Goal: Check status: Check status

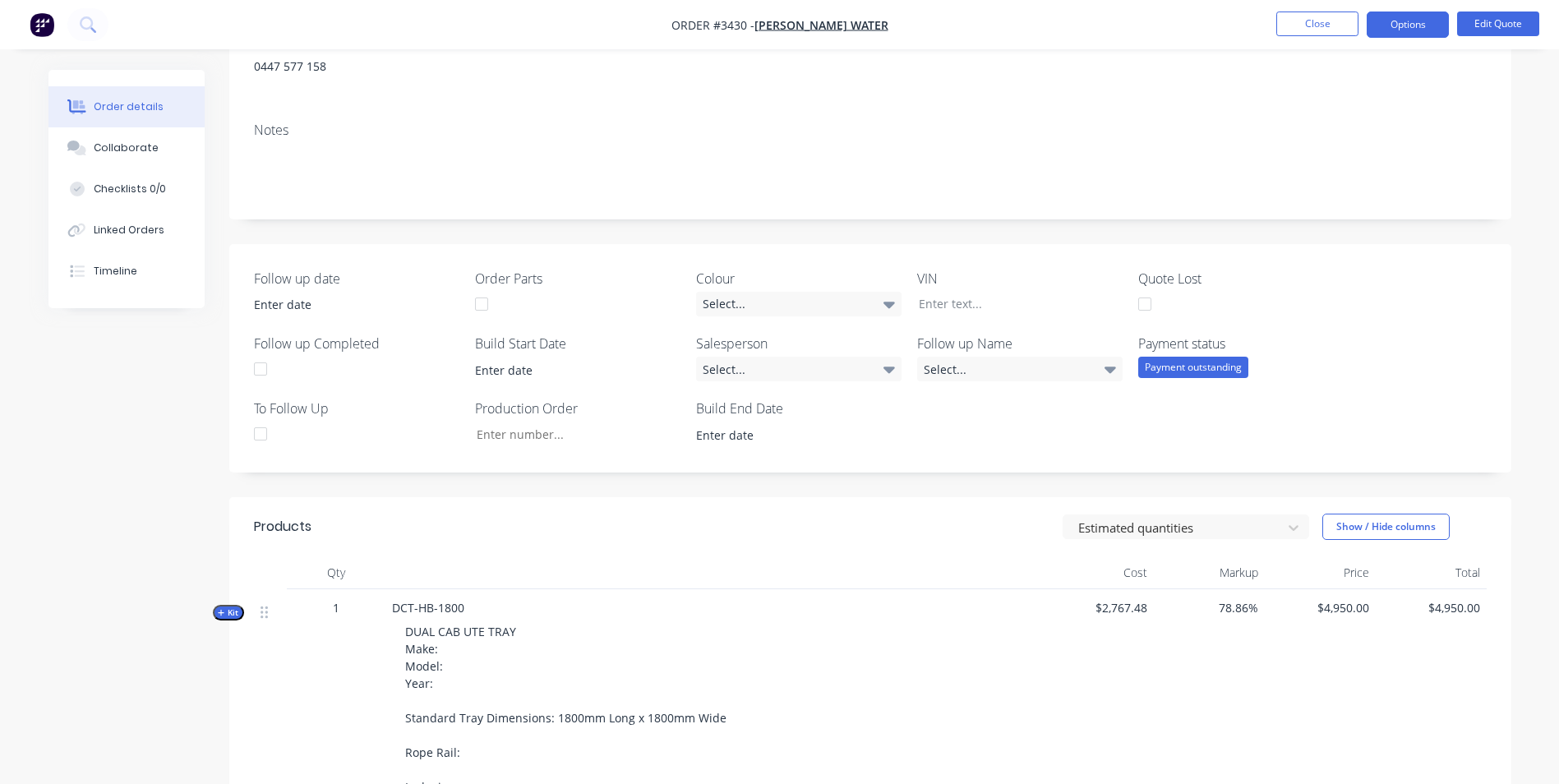
scroll to position [82, 0]
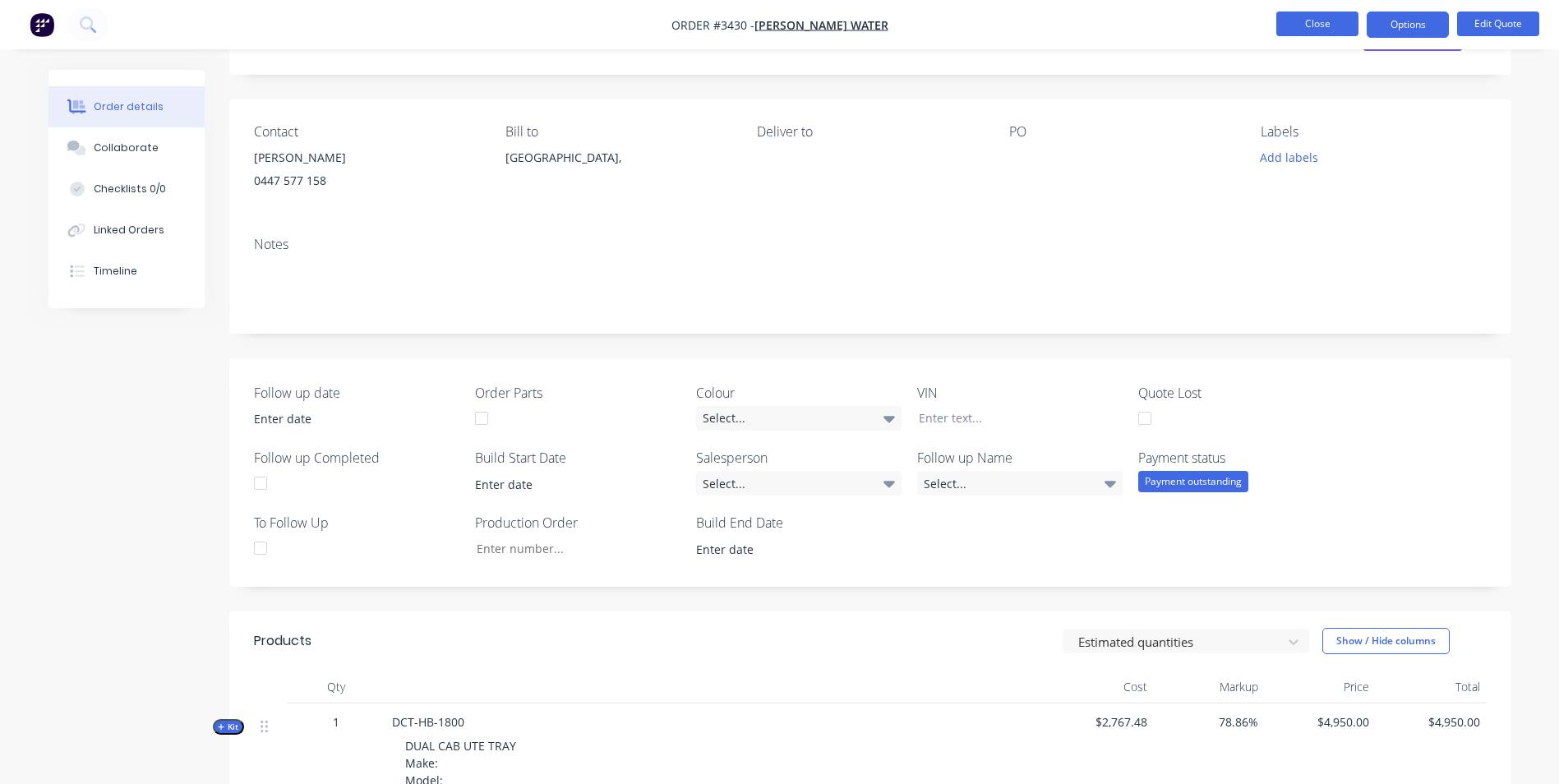
click at [1312, 24] on button "Close" at bounding box center [1318, 24] width 82 height 24
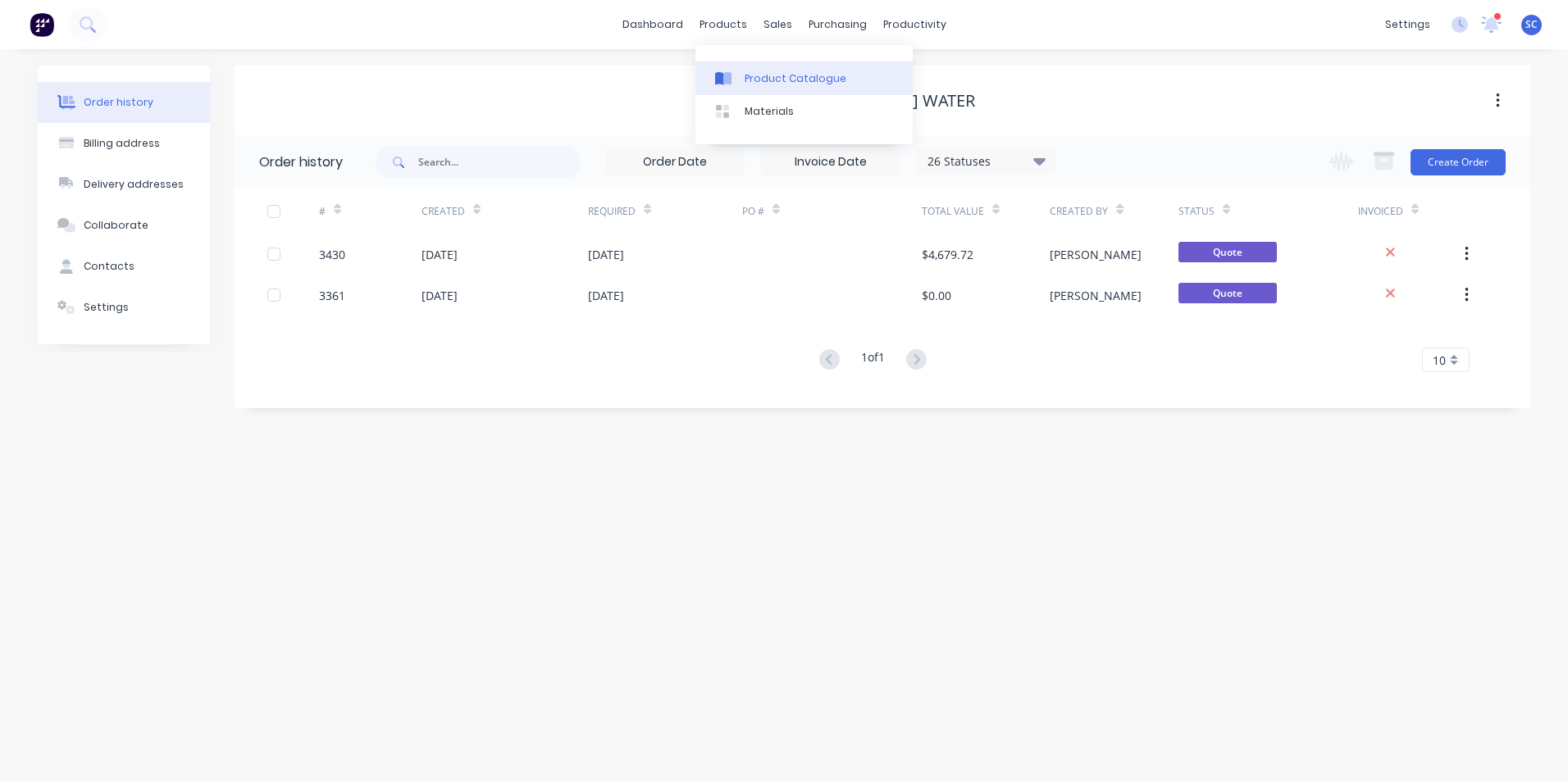
click at [745, 79] on div "Product Catalogue" at bounding box center [795, 79] width 102 height 15
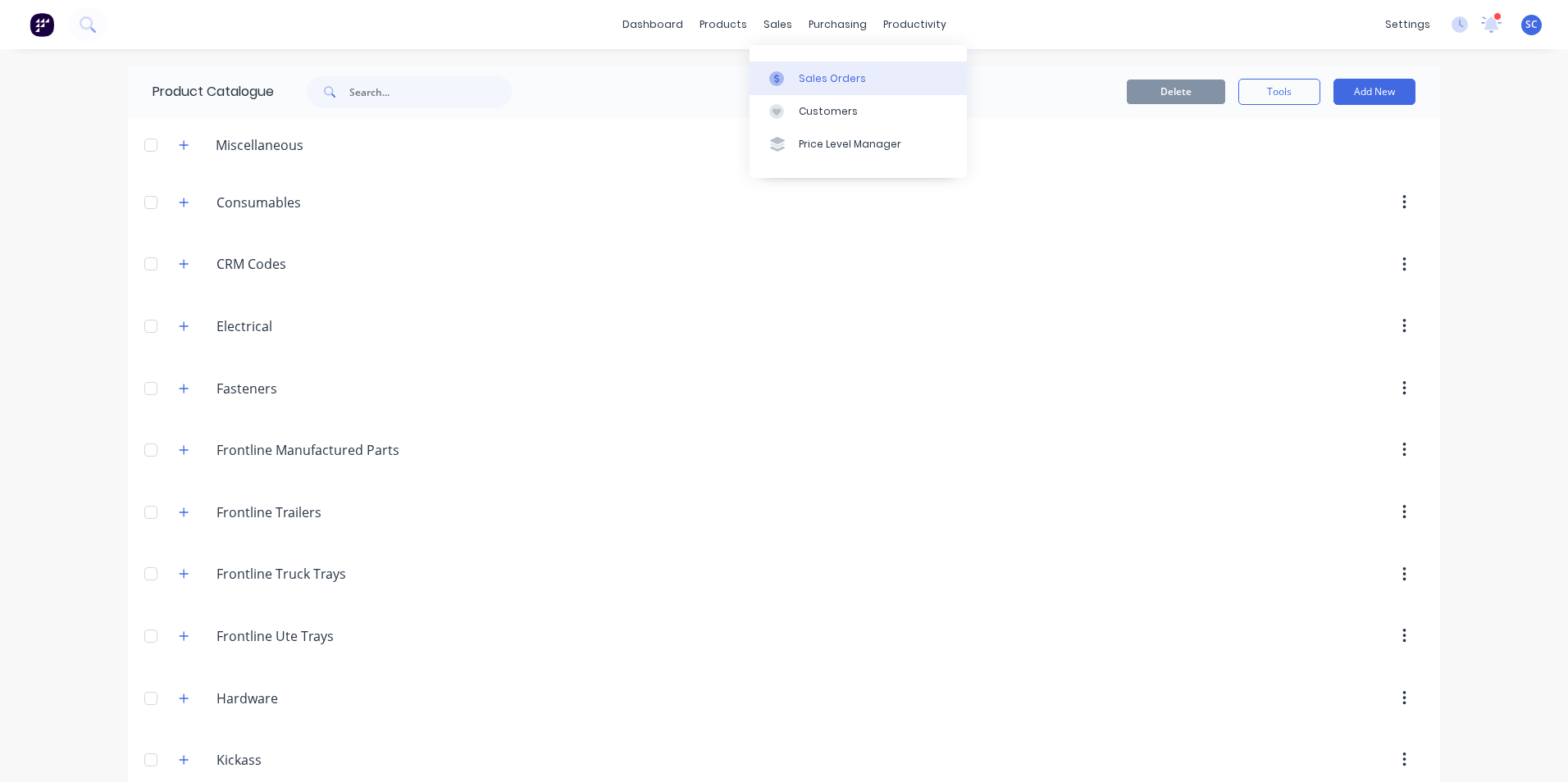
click at [788, 81] on div at bounding box center [781, 79] width 24 height 15
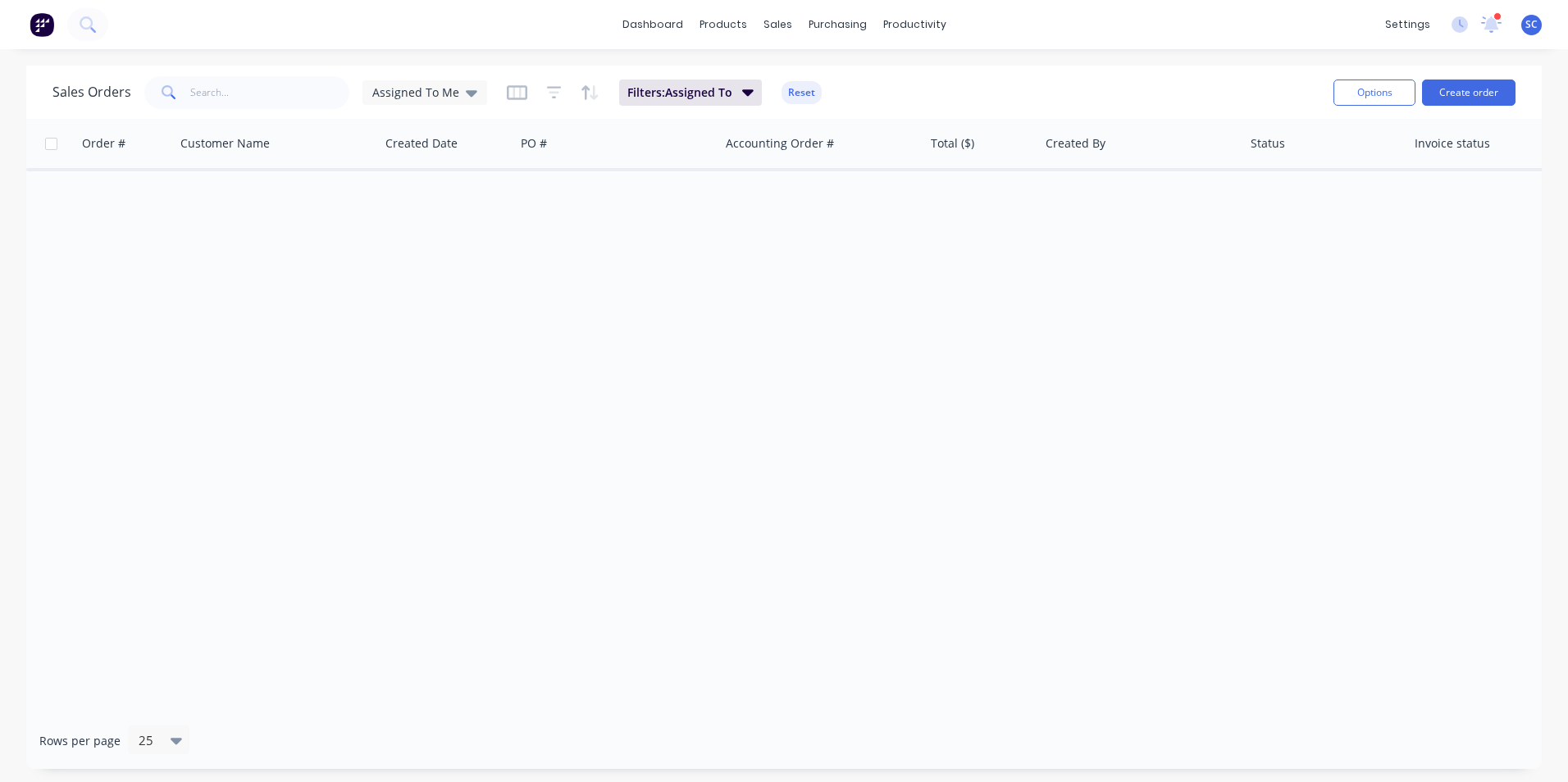
drag, startPoint x: 464, startPoint y: 86, endPoint x: 463, endPoint y: 113, distance: 27.0
click at [466, 89] on icon at bounding box center [472, 92] width 12 height 18
click at [405, 232] on button "None" at bounding box center [461, 232] width 187 height 18
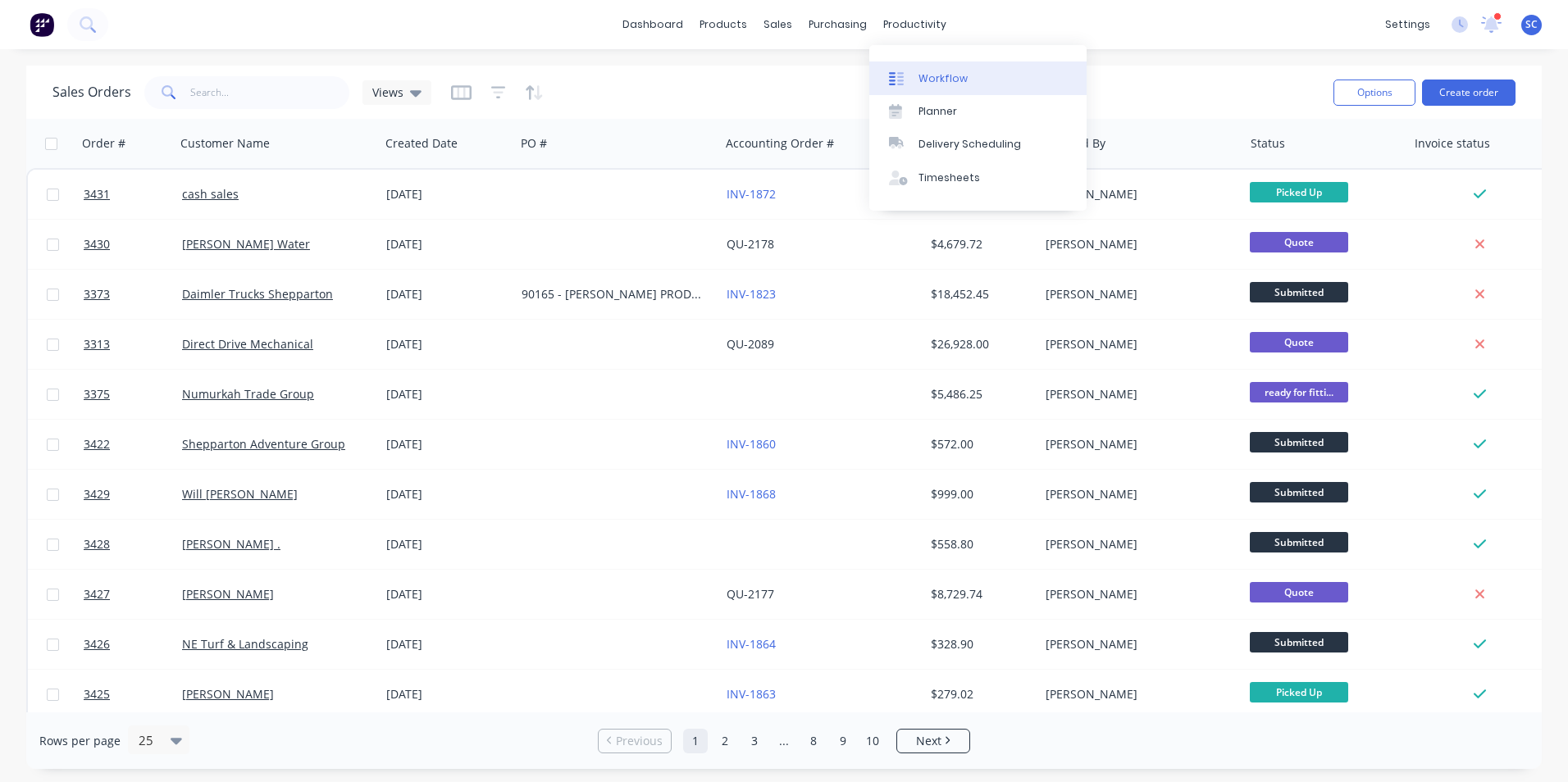
click at [939, 80] on div "Workflow" at bounding box center [943, 79] width 50 height 15
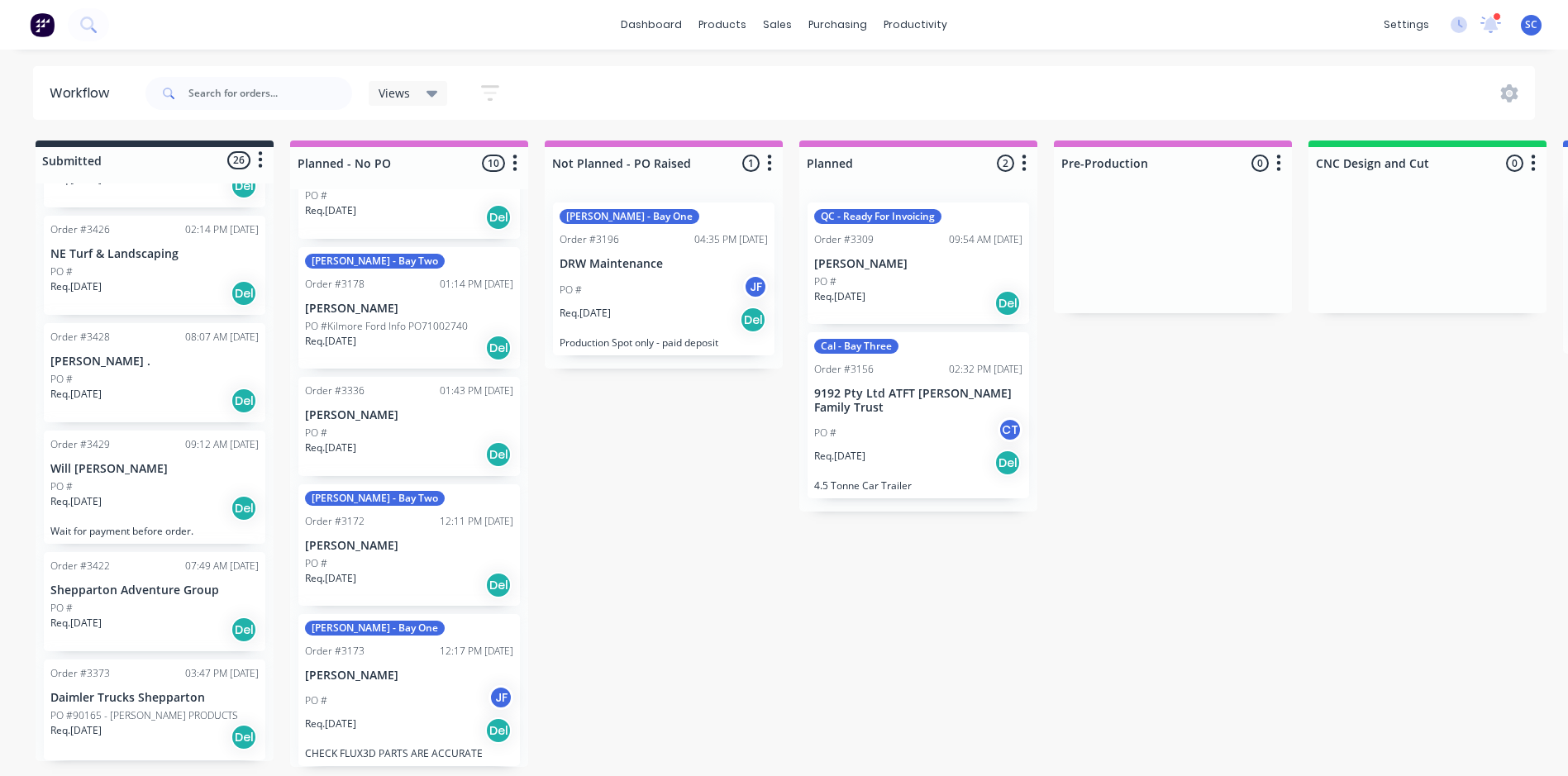
scroll to position [3, 0]
click at [402, 663] on div "[PERSON_NAME] - Bay One Order #3173 12:17 PM [DATE] [PERSON_NAME] PO # JF Req. …" at bounding box center [410, 691] width 222 height 153
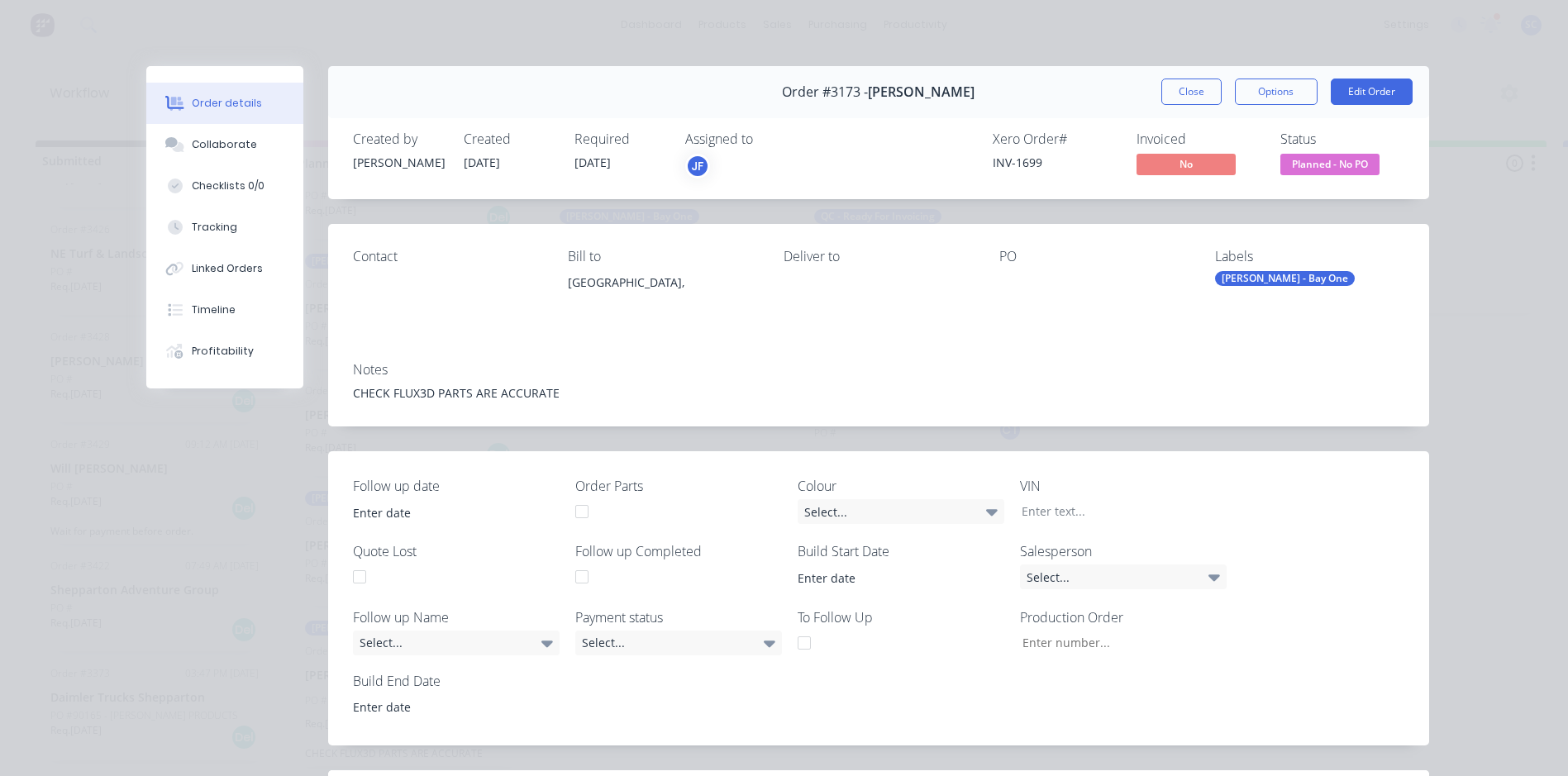
type input "30"
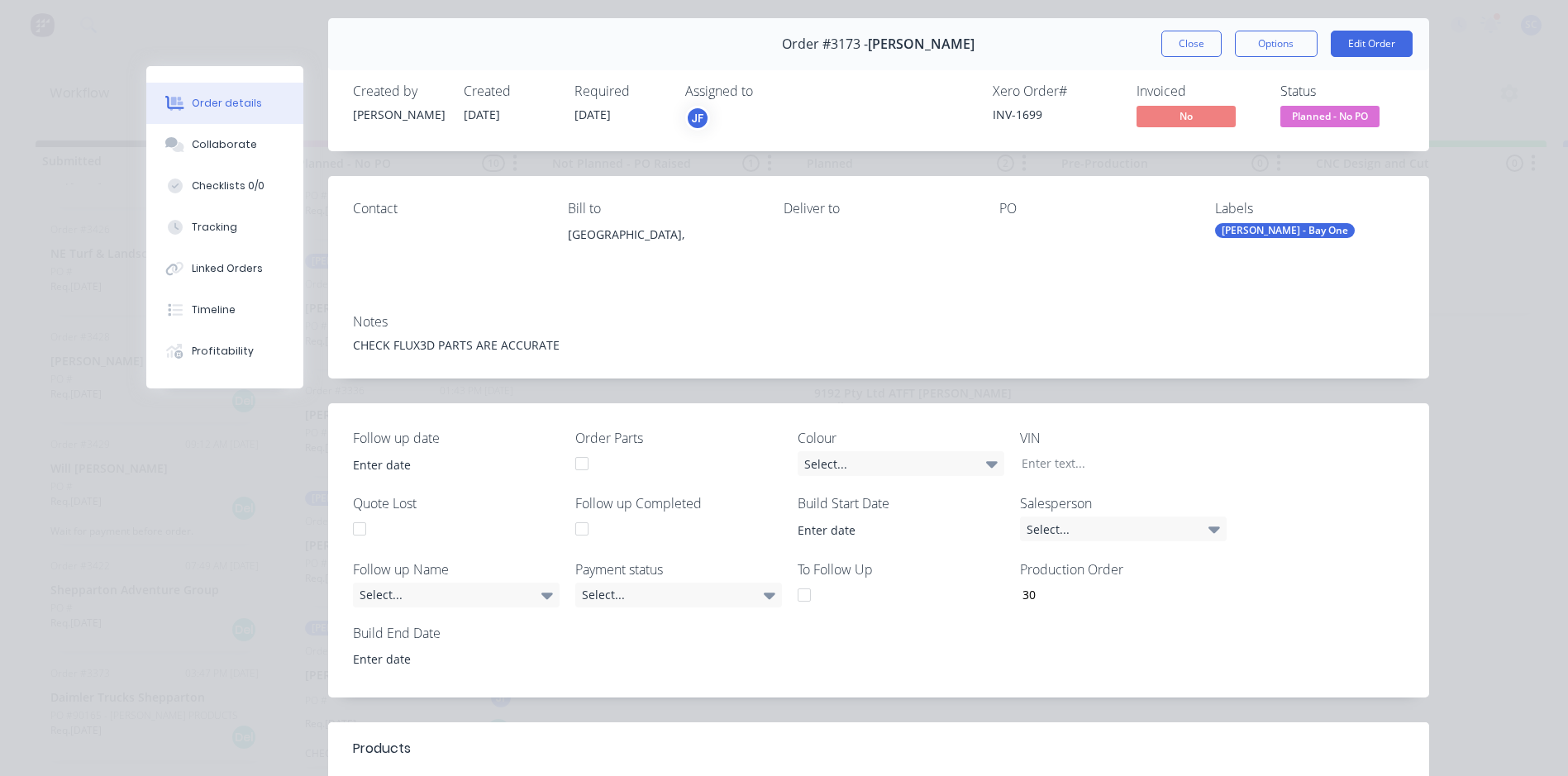
scroll to position [0, 0]
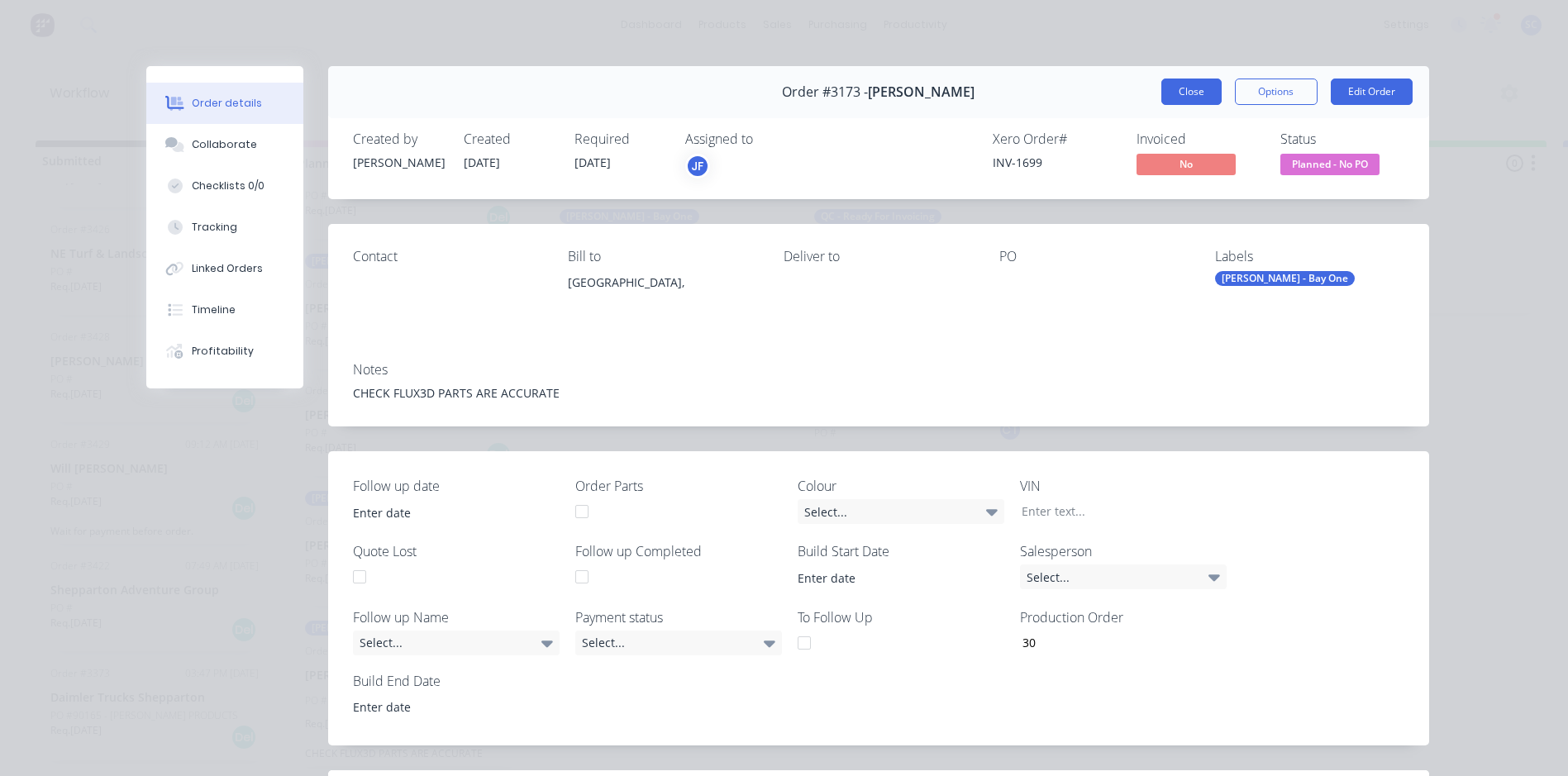
click at [1195, 102] on button "Close" at bounding box center [1191, 91] width 60 height 26
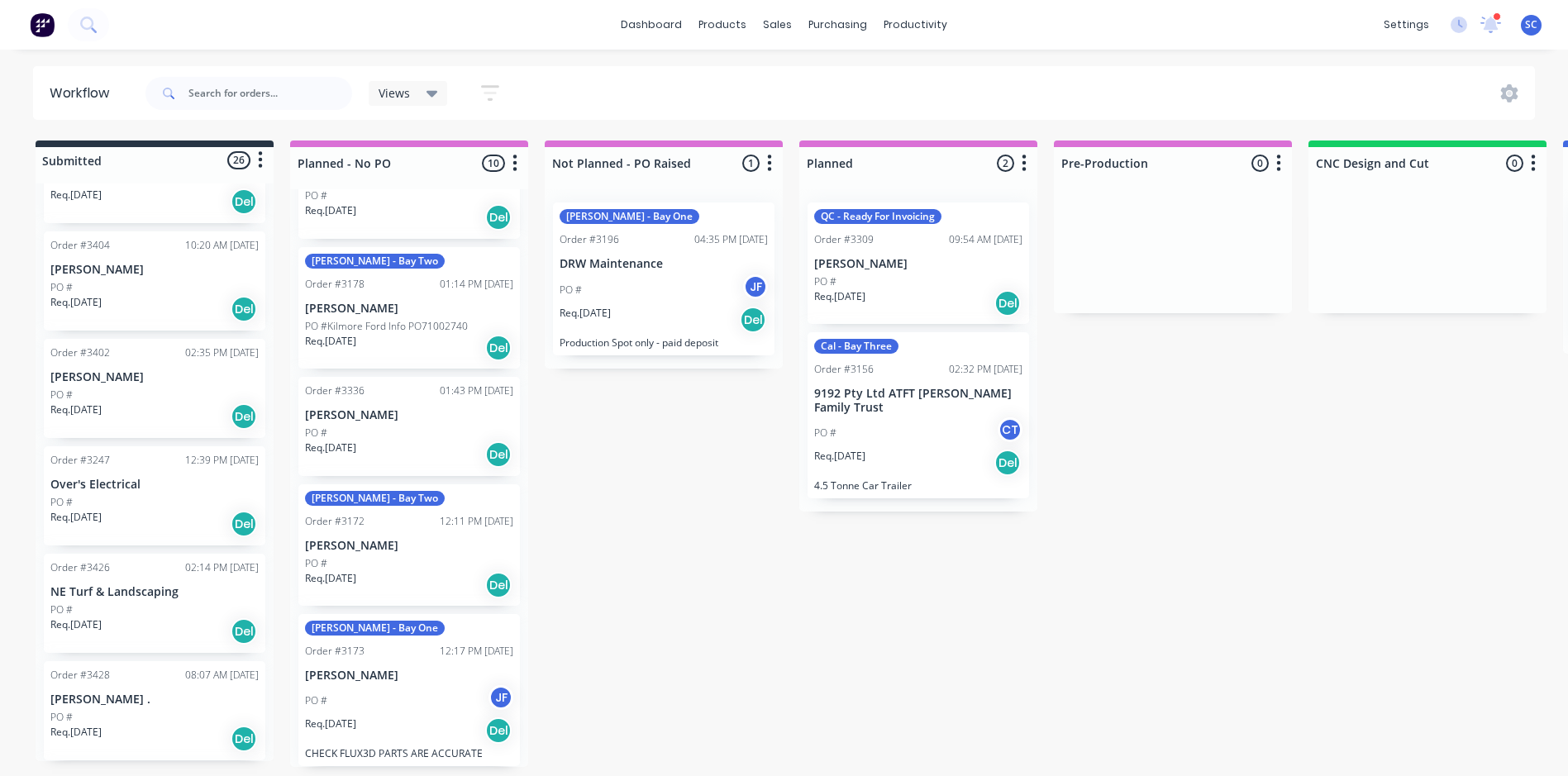
scroll to position [1956, 0]
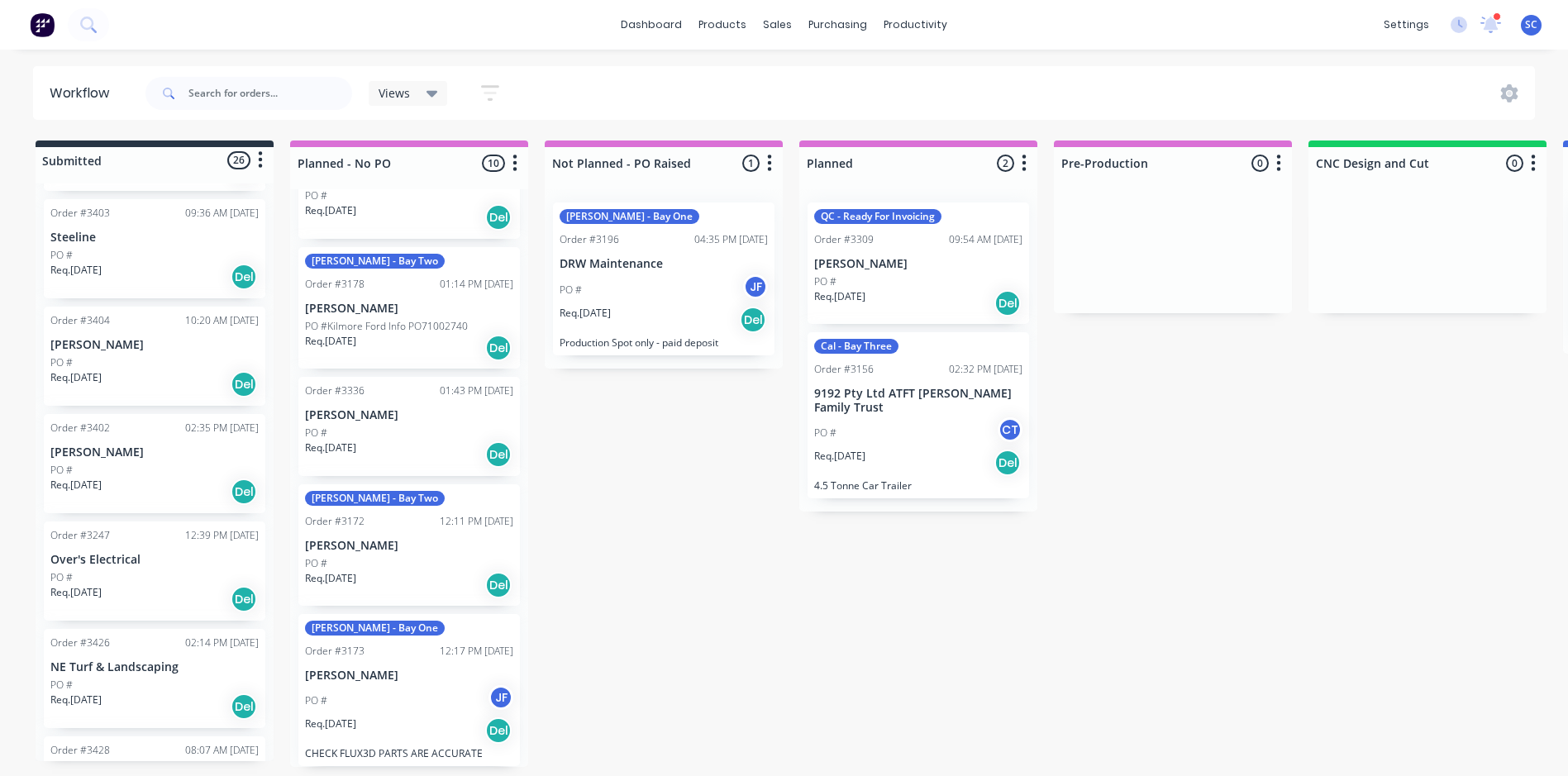
drag, startPoint x: 867, startPoint y: 110, endPoint x: 903, endPoint y: 113, distance: 36.1
click at [867, 110] on div "Views Save new view None (Default) edit FRONTLINE WORKFLOW edit [PERSON_NAME] e…" at bounding box center [839, 93] width 1394 height 50
drag, startPoint x: 785, startPoint y: 25, endPoint x: 785, endPoint y: 42, distance: 17.0
click at [785, 25] on div "sales" at bounding box center [778, 25] width 46 height 25
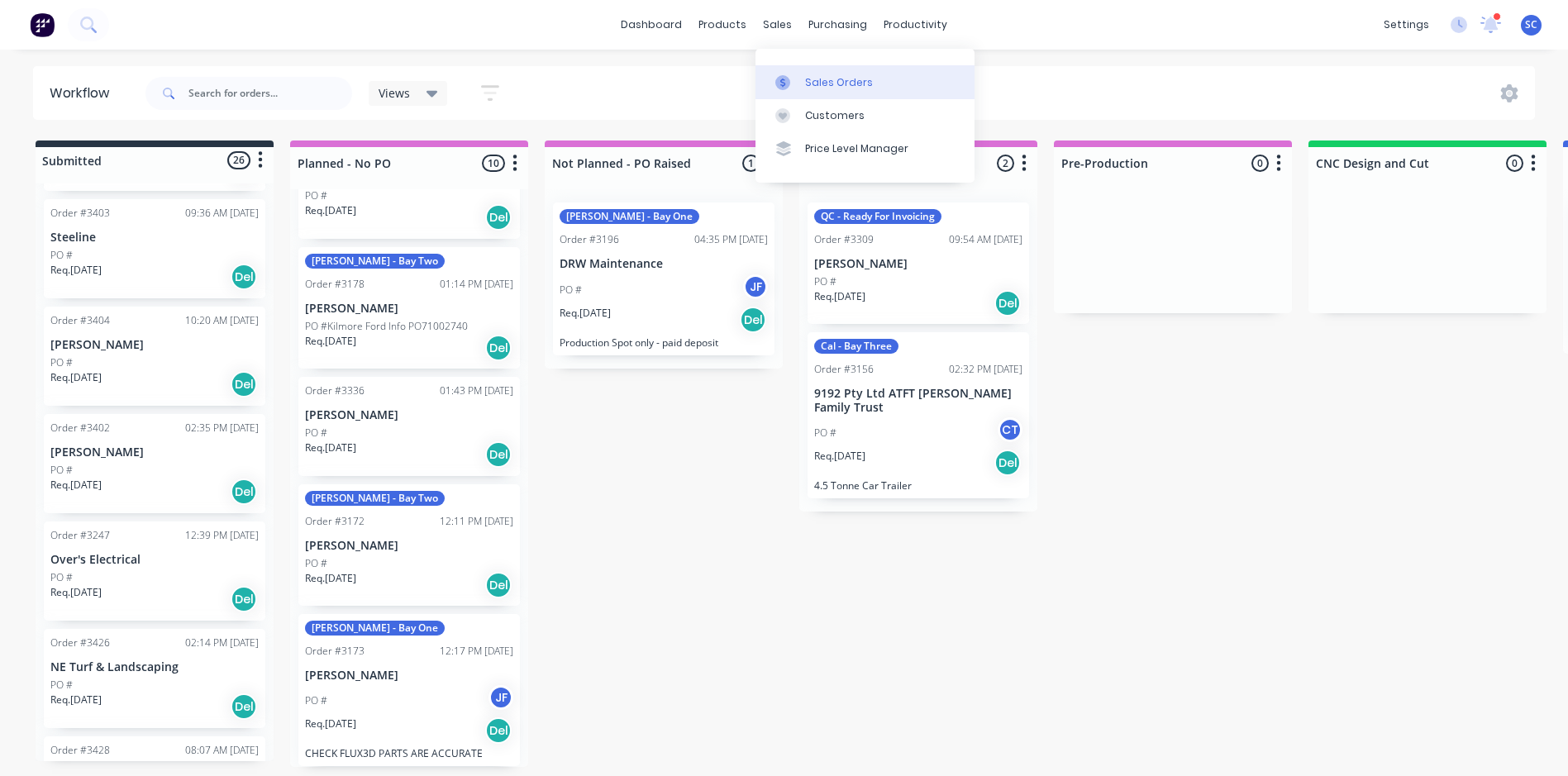
click at [805, 79] on div "Sales Orders" at bounding box center [839, 83] width 68 height 15
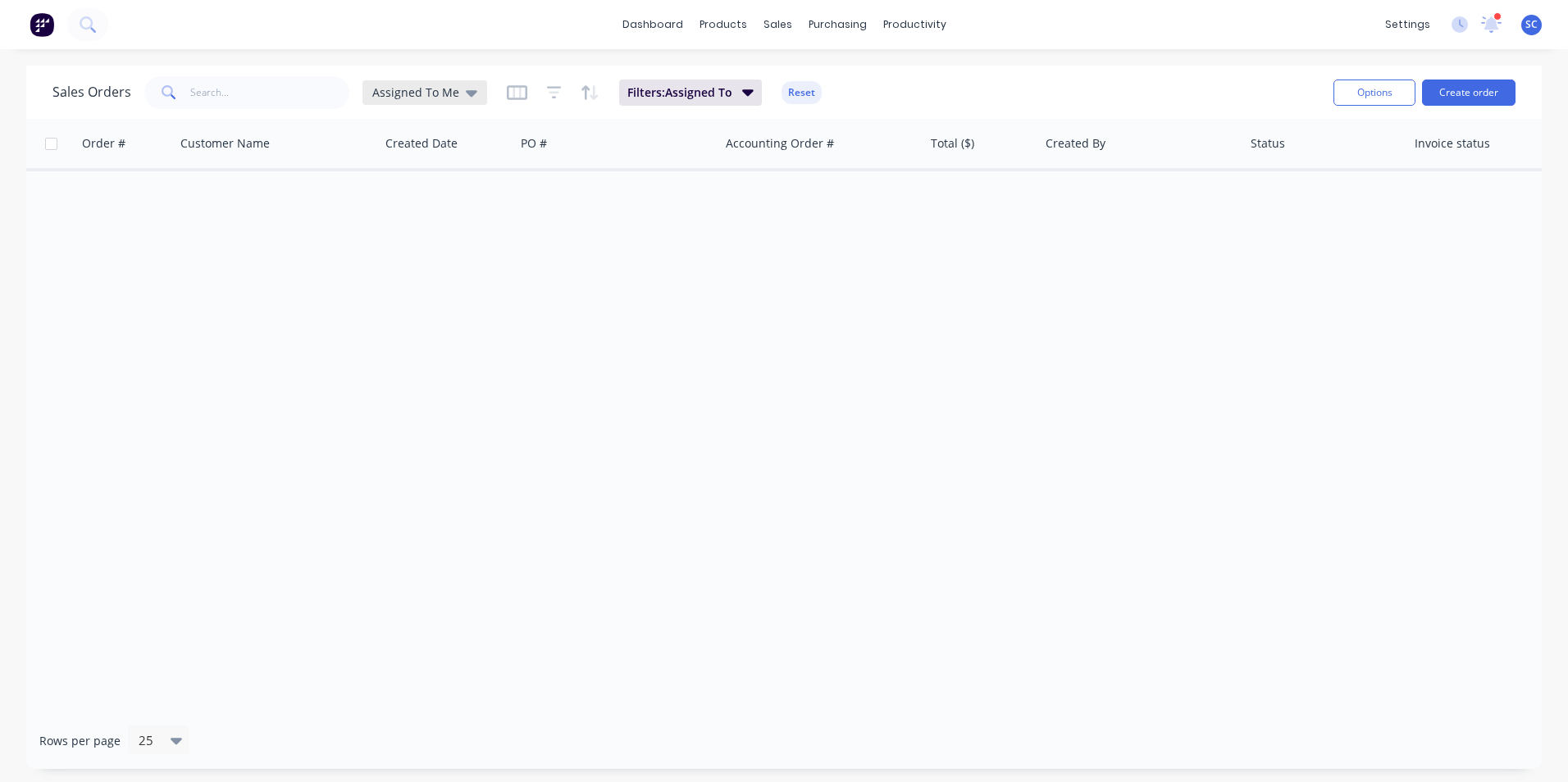
click at [433, 88] on span "Assigned To Me" at bounding box center [416, 92] width 87 height 18
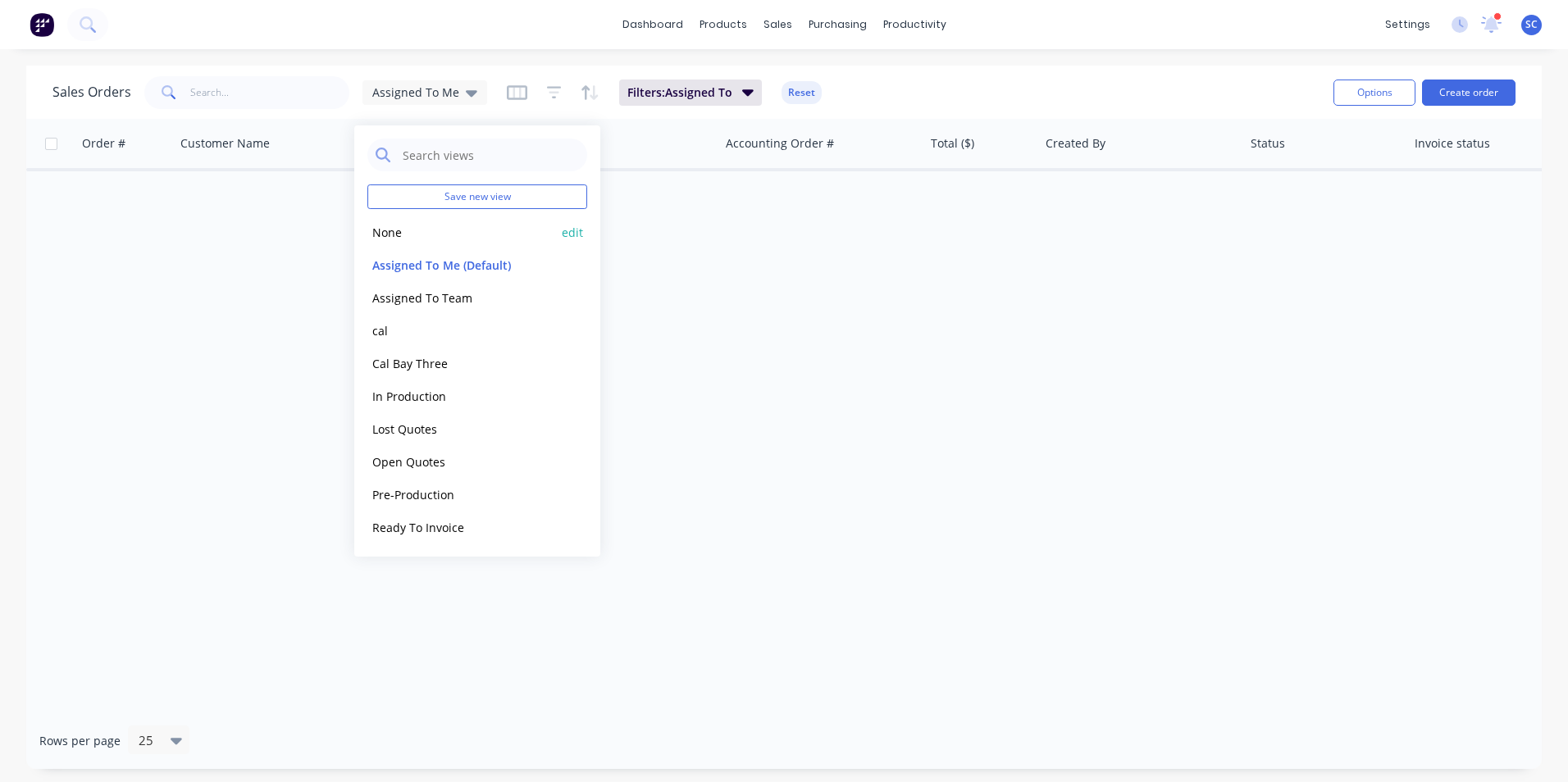
click at [437, 228] on button "None" at bounding box center [461, 232] width 187 height 18
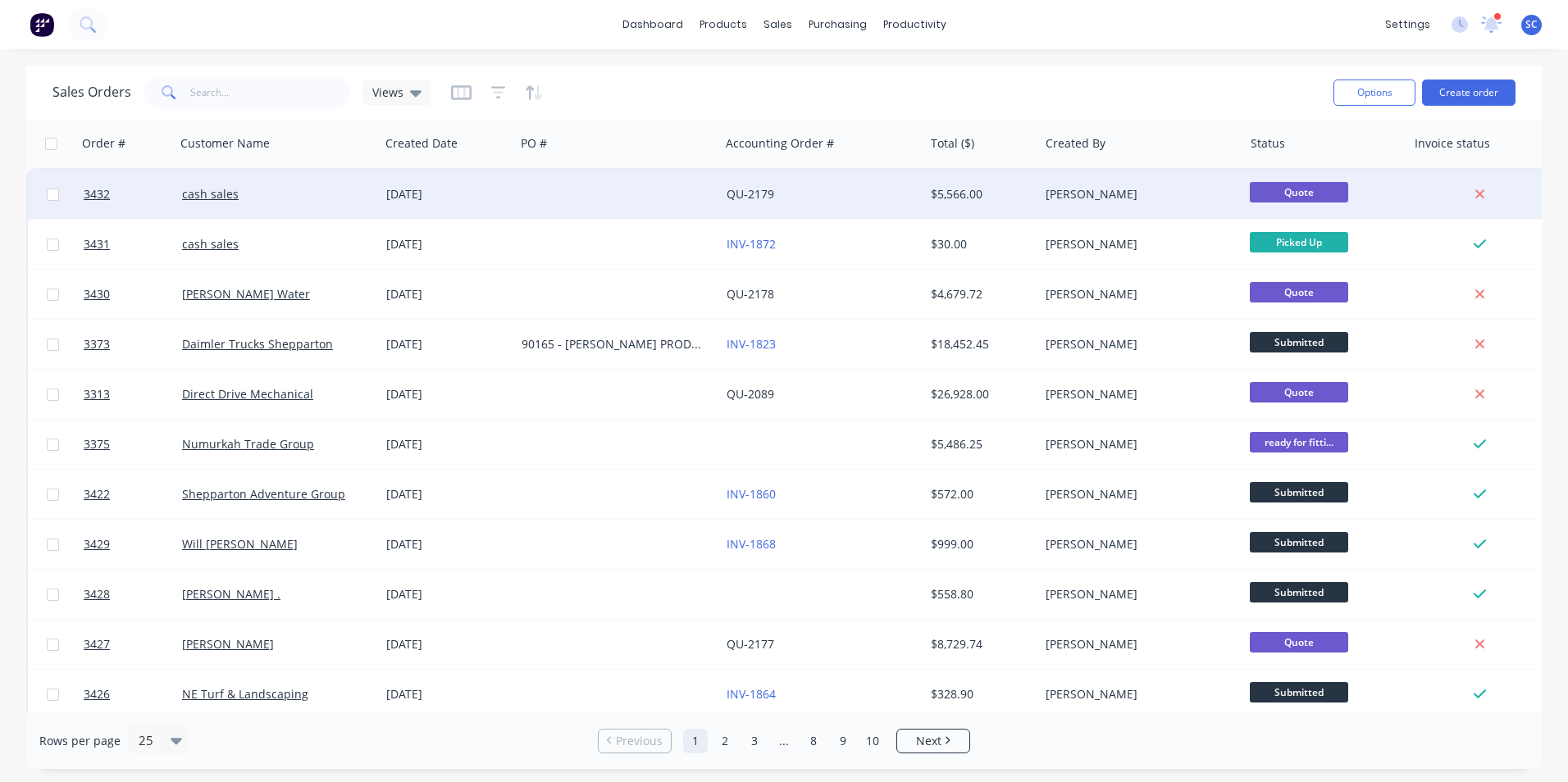
click at [566, 209] on div at bounding box center [616, 194] width 204 height 50
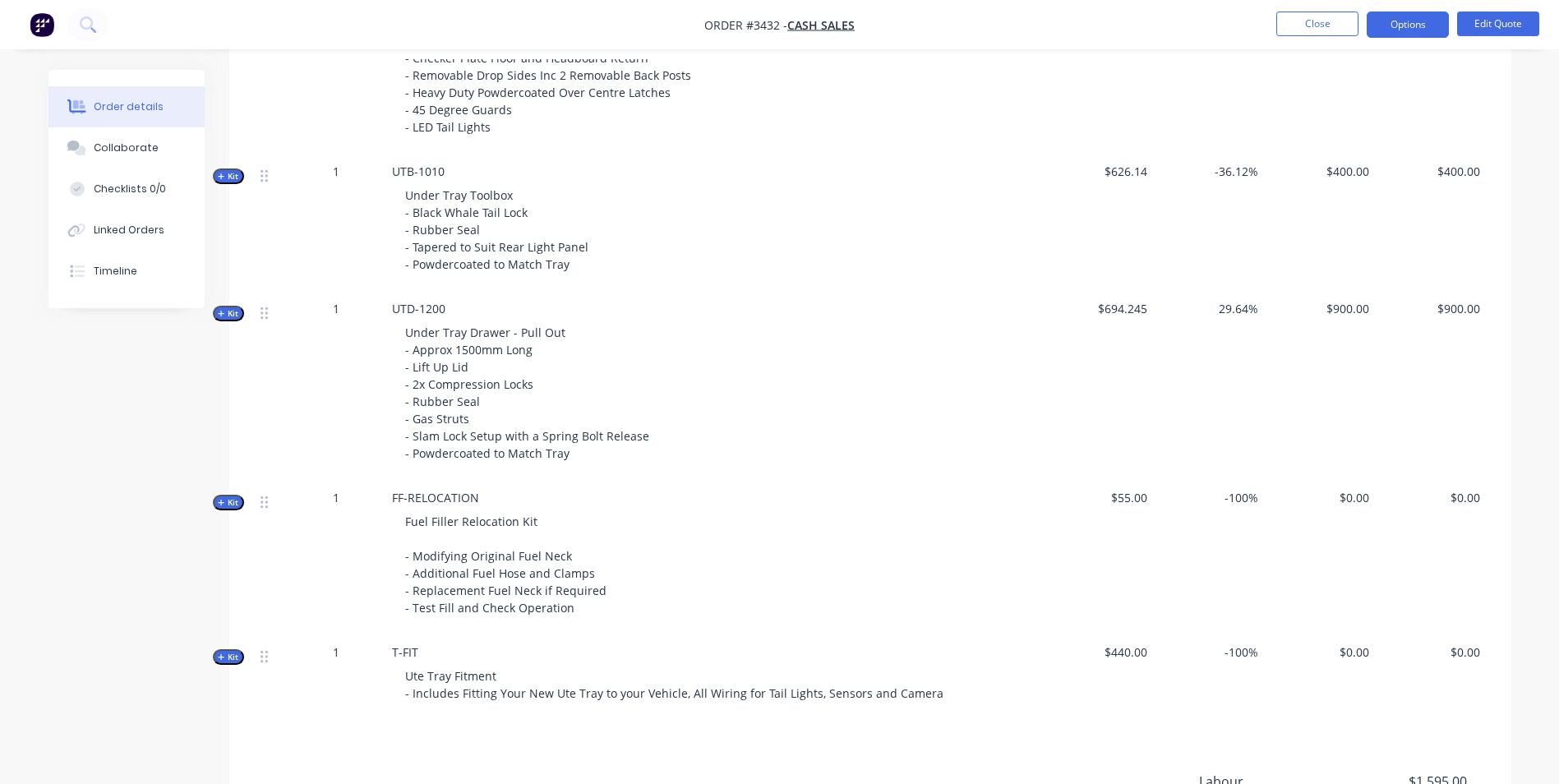
scroll to position [734, 0]
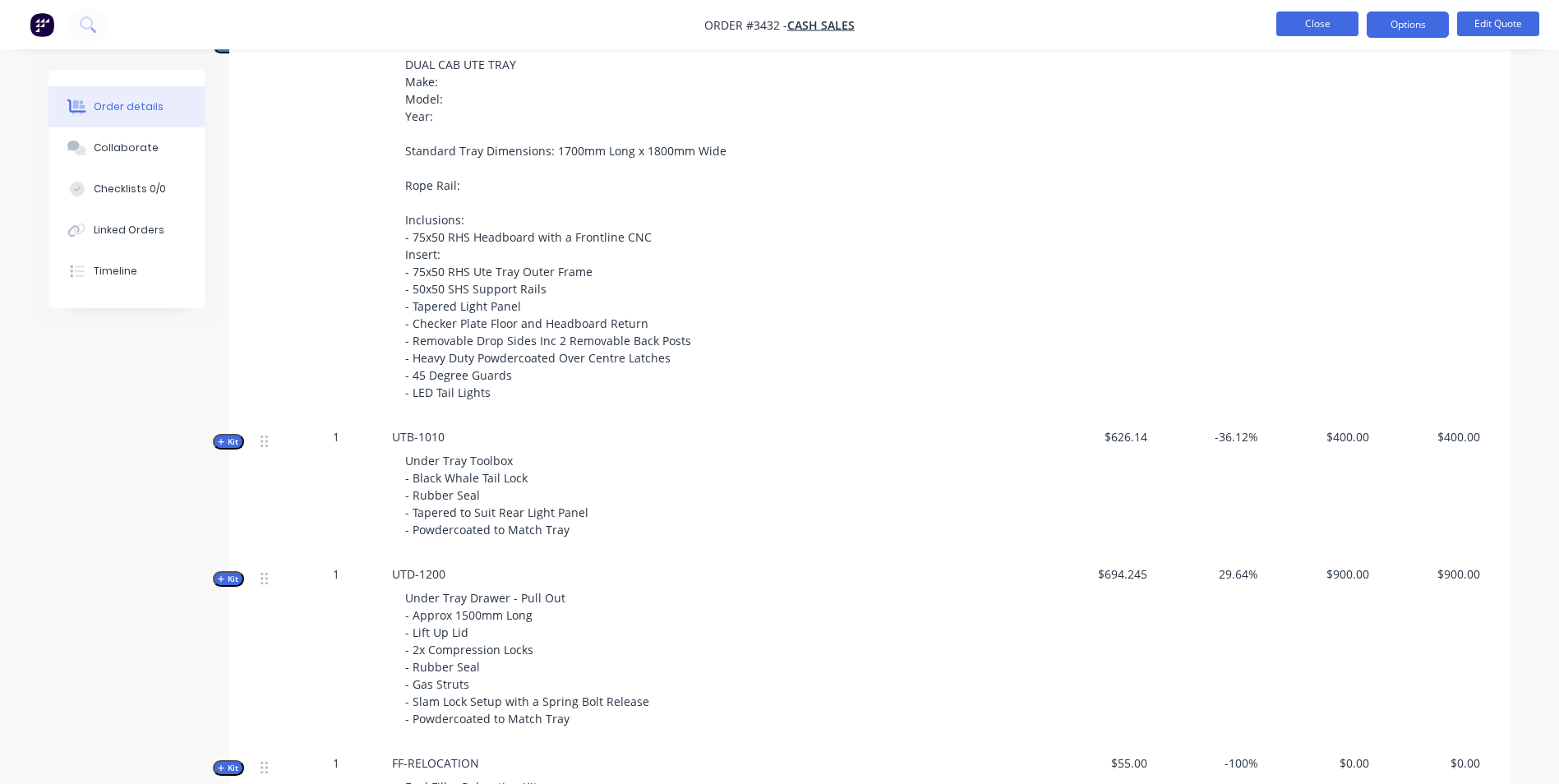
click at [1316, 19] on button "Close" at bounding box center [1318, 24] width 82 height 24
